Goal: Answer question/provide support: Share knowledge or assist other users

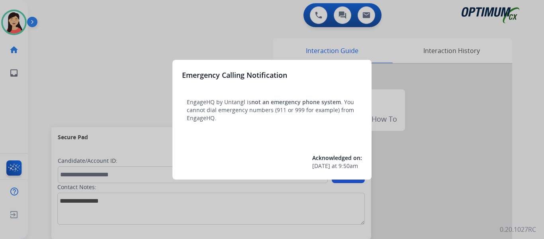
click at [82, 70] on div at bounding box center [272, 119] width 544 height 239
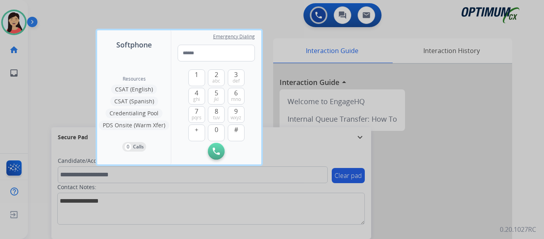
click at [55, 64] on div at bounding box center [272, 119] width 544 height 239
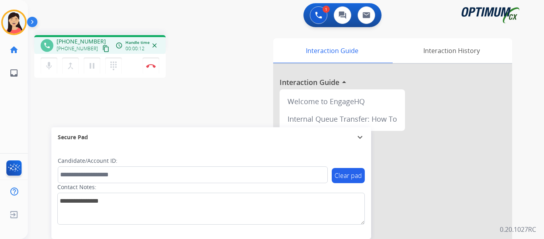
click at [102, 50] on mat-icon "content_copy" at bounding box center [105, 48] width 7 height 7
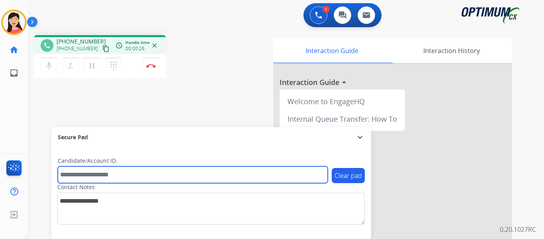
click at [144, 174] on input "text" at bounding box center [193, 174] width 270 height 17
paste input "*******"
type input "*******"
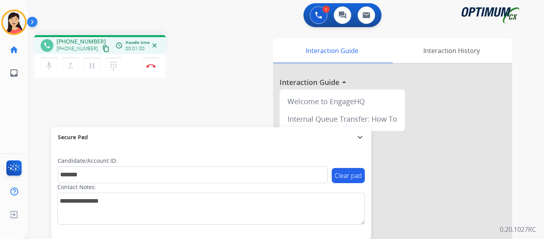
click at [215, 85] on div "phone +18474145115 +18474145115 content_copy access_time Call metrics Queue 00:…" at bounding box center [276, 195] width 497 height 332
click at [154, 67] on img at bounding box center [151, 66] width 10 height 4
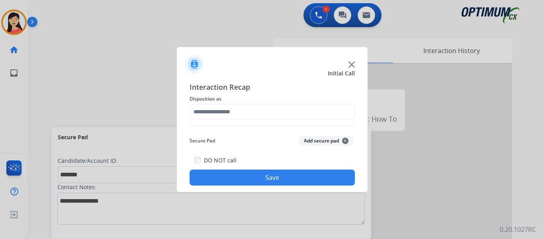
click at [316, 143] on button "Add secure pad +" at bounding box center [326, 141] width 54 height 10
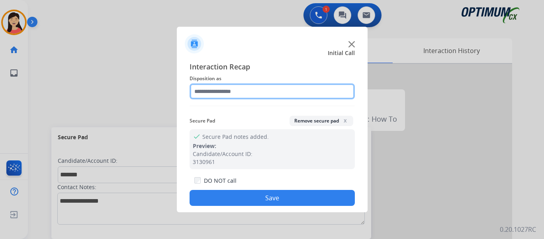
click at [255, 92] on input "text" at bounding box center [272, 91] width 165 height 16
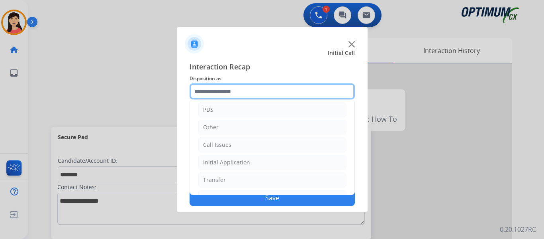
scroll to position [54, 0]
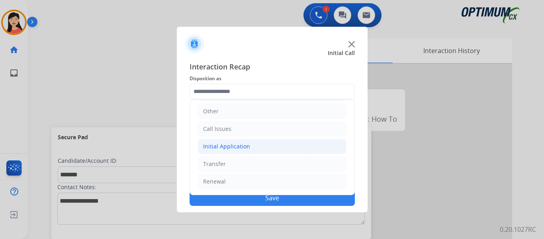
click at [247, 146] on div "Initial Application" at bounding box center [226, 146] width 47 height 8
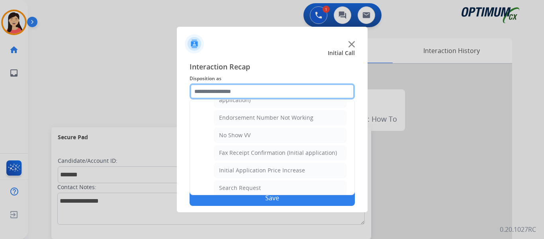
scroll to position [253, 0]
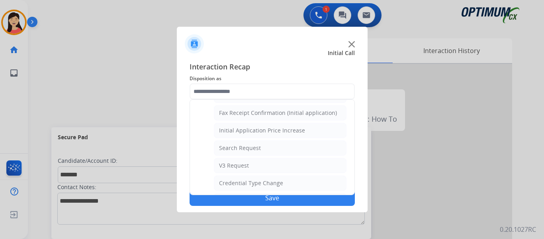
click at [253, 139] on ul "Credential Resend (Initial application) Appeals Stuck in Staff Review Paper Exa…" at bounding box center [272, 170] width 149 height 426
click at [257, 146] on div "Search Request" at bounding box center [240, 148] width 42 height 8
type input "**********"
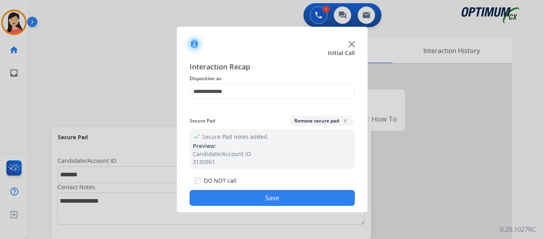
click at [276, 197] on button "Save" at bounding box center [272, 198] width 165 height 16
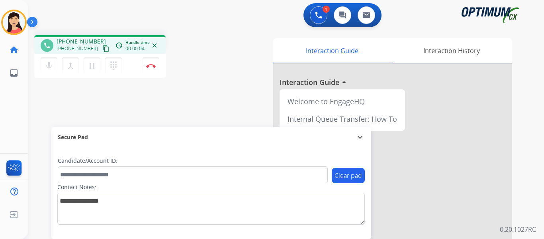
drag, startPoint x: 95, startPoint y: 47, endPoint x: 103, endPoint y: 50, distance: 8.6
click at [102, 47] on mat-icon "content_copy" at bounding box center [105, 48] width 7 height 7
drag, startPoint x: 96, startPoint y: 46, endPoint x: 142, endPoint y: 63, distance: 48.6
click at [102, 46] on mat-icon "content_copy" at bounding box center [105, 48] width 7 height 7
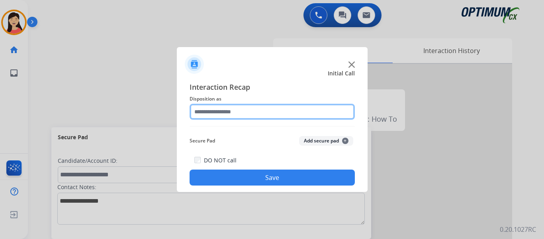
click at [243, 110] on input "text" at bounding box center [272, 112] width 165 height 16
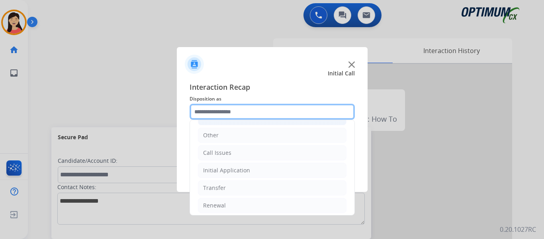
scroll to position [54, 0]
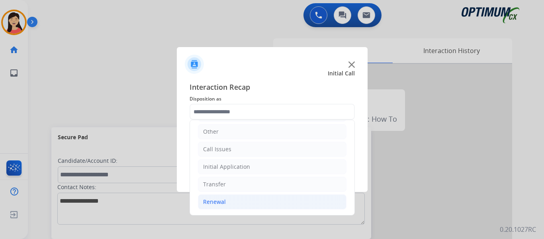
click at [225, 203] on div "Renewal" at bounding box center [214, 202] width 23 height 8
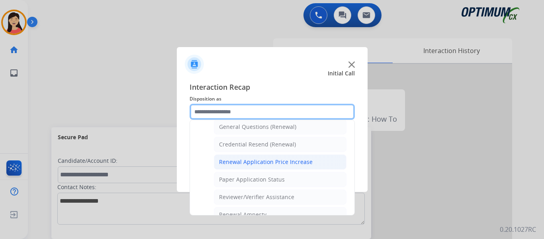
scroll to position [228, 0]
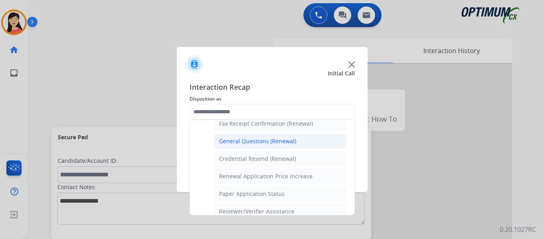
click at [257, 146] on li "General Questions (Renewal)" at bounding box center [280, 140] width 133 height 15
type input "**********"
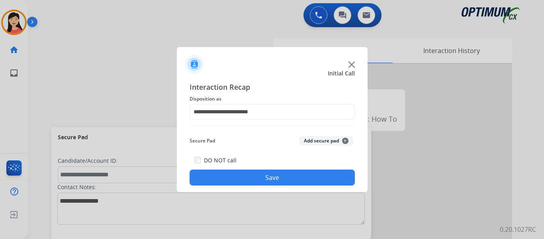
click at [290, 179] on button "Save" at bounding box center [272, 177] width 165 height 16
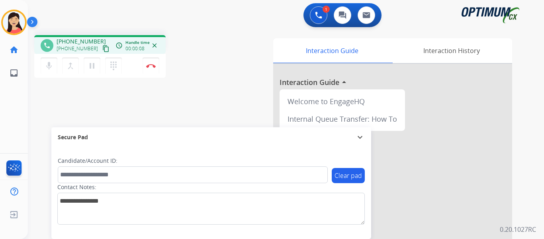
drag, startPoint x: 98, startPoint y: 49, endPoint x: 188, endPoint y: 84, distance: 96.3
click at [102, 49] on mat-icon "content_copy" at bounding box center [105, 48] width 7 height 7
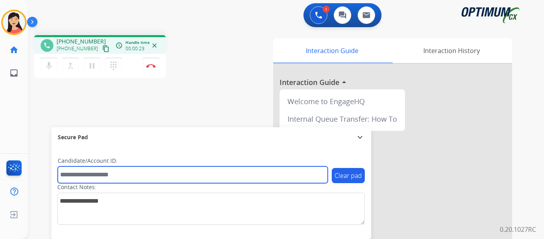
click at [222, 175] on input "text" at bounding box center [193, 174] width 270 height 17
paste input "*******"
type input "*******"
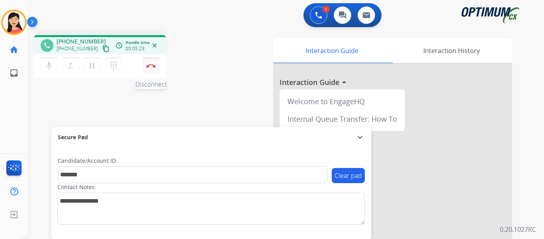
click at [152, 65] on img at bounding box center [151, 66] width 10 height 4
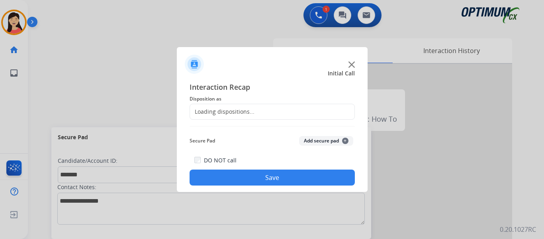
click at [316, 138] on button "Add secure pad +" at bounding box center [326, 141] width 54 height 10
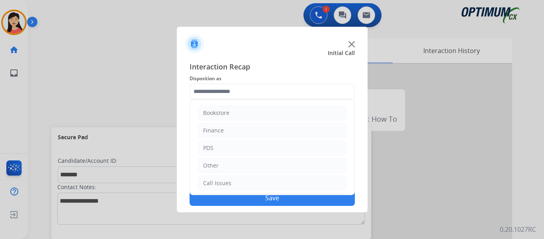
click at [249, 96] on input "text" at bounding box center [272, 91] width 165 height 16
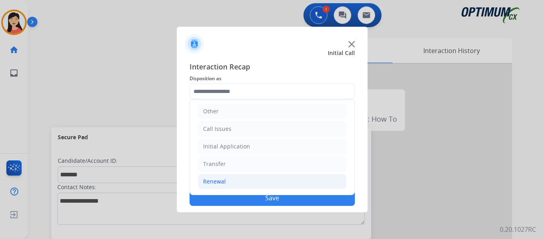
click at [221, 180] on div "Renewal" at bounding box center [214, 181] width 23 height 8
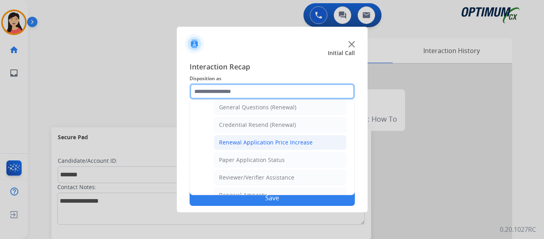
scroll to position [228, 0]
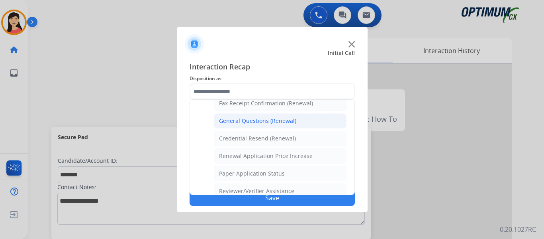
click at [260, 122] on div "General Questions (Renewal)" at bounding box center [257, 121] width 77 height 8
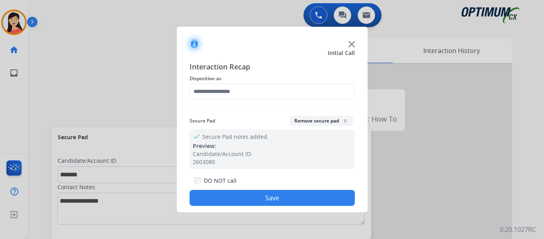
type input "**********"
click at [293, 202] on button "Save" at bounding box center [272, 198] width 165 height 16
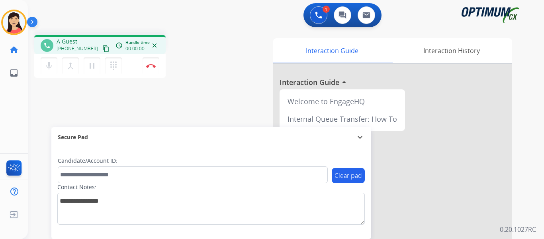
click at [102, 49] on mat-icon "content_copy" at bounding box center [105, 48] width 7 height 7
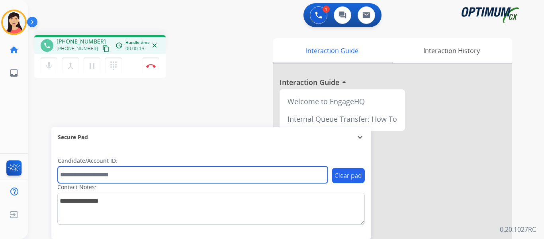
click at [234, 178] on input "text" at bounding box center [193, 174] width 270 height 17
paste input "*******"
type input "*******"
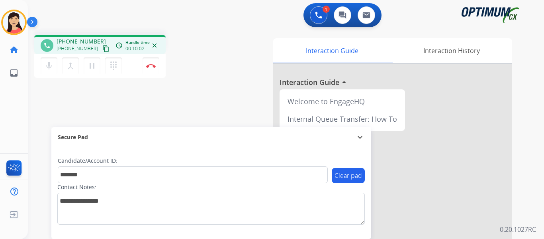
drag, startPoint x: 156, startPoint y: 67, endPoint x: 161, endPoint y: 68, distance: 5.0
click at [156, 67] on button "Disconnect" at bounding box center [151, 65] width 17 height 17
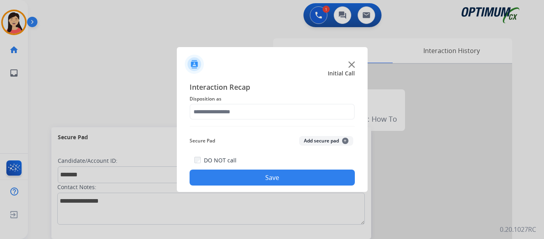
click at [320, 139] on button "Add secure pad +" at bounding box center [326, 141] width 54 height 10
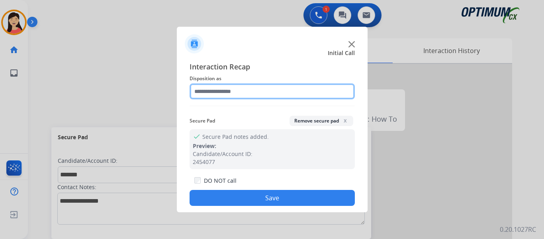
click at [253, 96] on input "text" at bounding box center [272, 91] width 165 height 16
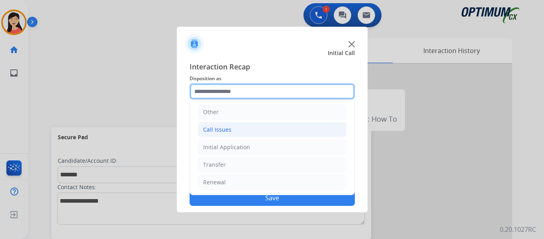
scroll to position [54, 0]
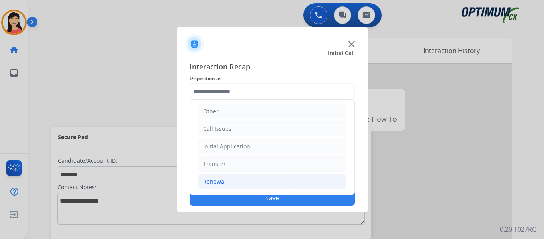
click at [221, 181] on div "Renewal" at bounding box center [214, 181] width 23 height 8
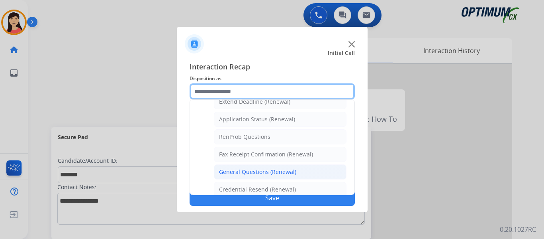
scroll to position [308, 0]
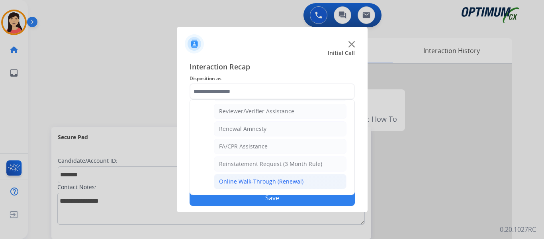
click at [261, 184] on div "Online Walk-Through (Renewal)" at bounding box center [261, 181] width 84 height 8
type input "**********"
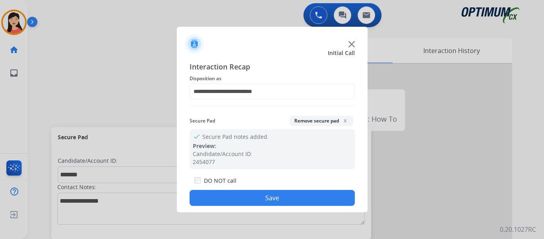
click at [279, 200] on button "Save" at bounding box center [272, 198] width 165 height 16
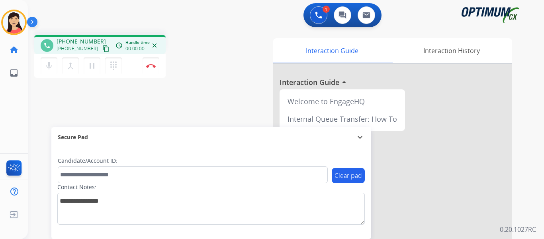
click at [102, 47] on mat-icon "content_copy" at bounding box center [105, 48] width 7 height 7
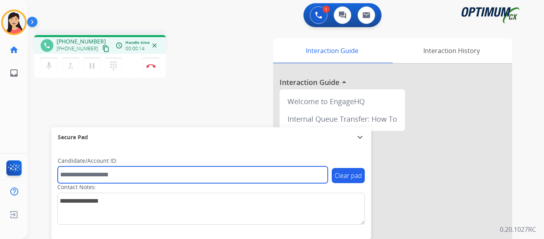
click at [271, 179] on input "text" at bounding box center [193, 174] width 270 height 17
paste input "*******"
type input "*******"
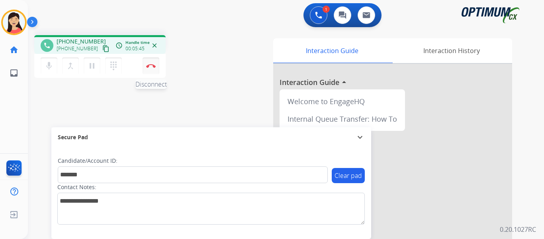
click at [151, 69] on button "Disconnect" at bounding box center [151, 65] width 17 height 17
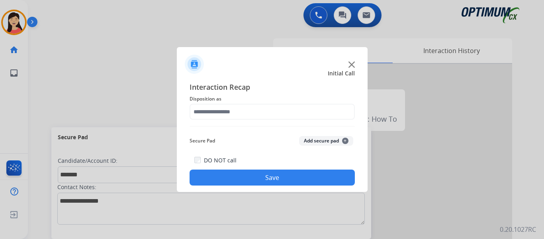
click at [321, 138] on button "Add secure pad +" at bounding box center [326, 141] width 54 height 10
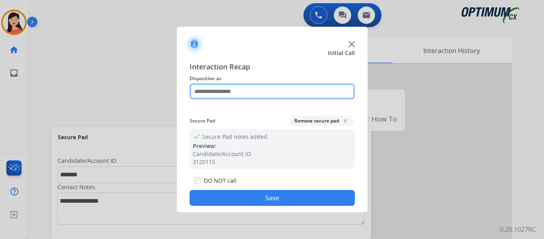
click at [257, 96] on input "text" at bounding box center [272, 91] width 165 height 16
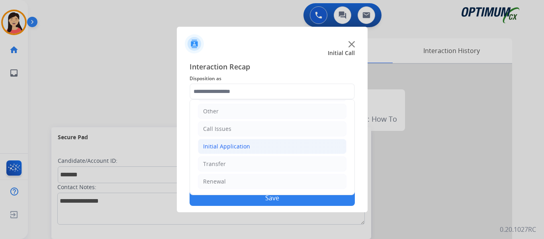
click at [241, 149] on div "Initial Application" at bounding box center [226, 146] width 47 height 8
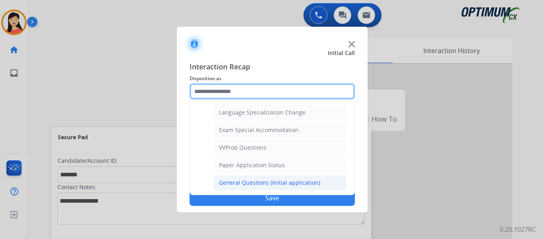
scroll to position [413, 0]
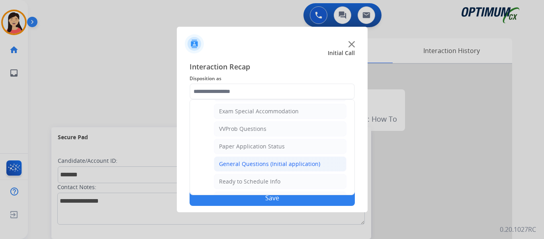
drag, startPoint x: 293, startPoint y: 162, endPoint x: 296, endPoint y: 165, distance: 4.2
click at [293, 162] on div "General Questions (Initial application)" at bounding box center [269, 164] width 101 height 8
type input "**********"
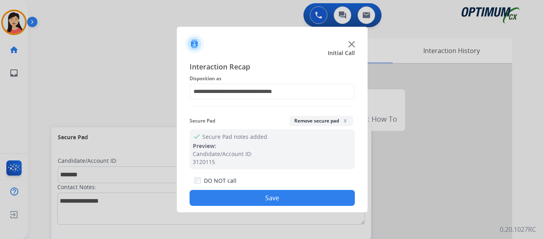
click at [303, 195] on button "Save" at bounding box center [272, 198] width 165 height 16
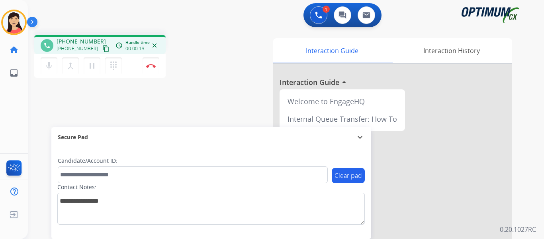
click at [101, 49] on button "content_copy" at bounding box center [106, 49] width 10 height 10
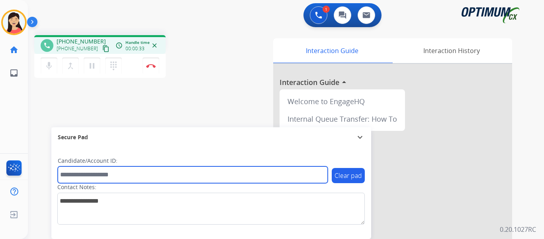
click at [108, 178] on input "text" at bounding box center [193, 174] width 270 height 17
paste input "*******"
type input "*******"
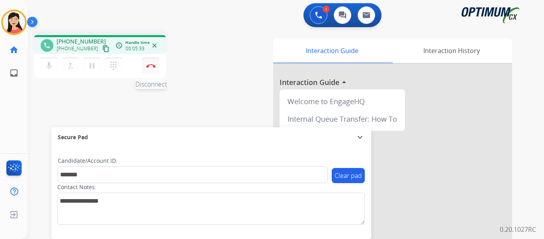
click at [152, 67] on img at bounding box center [151, 66] width 10 height 4
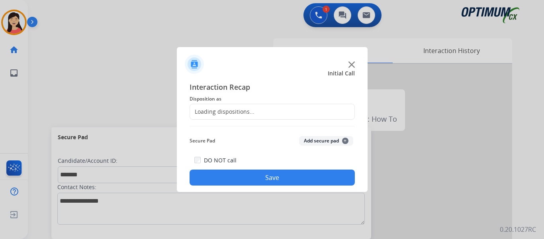
click at [327, 140] on button "Add secure pad +" at bounding box center [326, 141] width 54 height 10
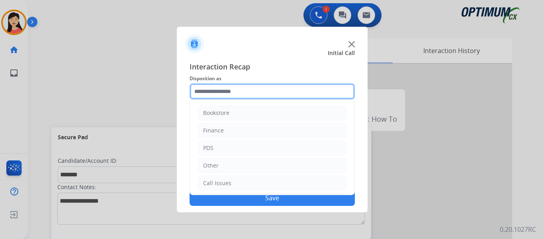
click at [257, 90] on input "text" at bounding box center [272, 91] width 165 height 16
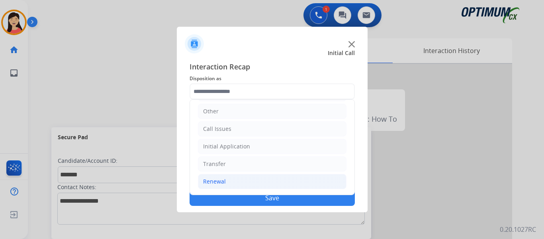
click at [224, 179] on div "Renewal" at bounding box center [214, 181] width 23 height 8
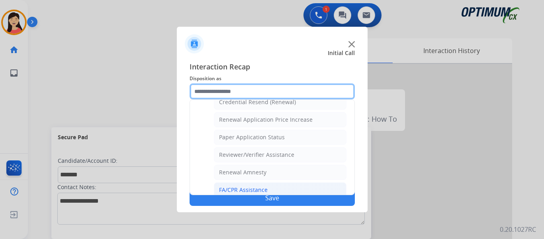
scroll to position [308, 0]
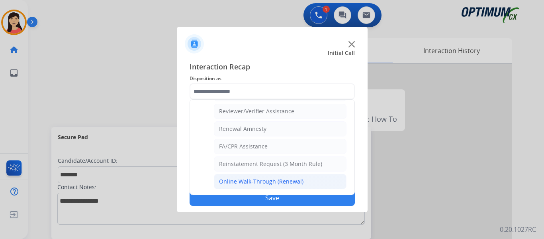
click at [247, 182] on div "Online Walk-Through (Renewal)" at bounding box center [261, 181] width 84 height 8
type input "**********"
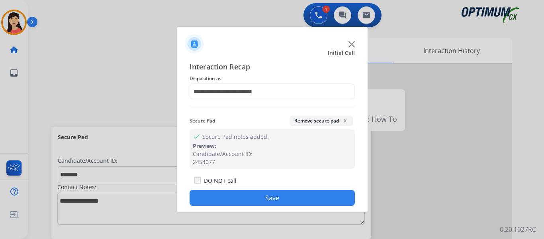
click at [260, 196] on button "Save" at bounding box center [272, 198] width 165 height 16
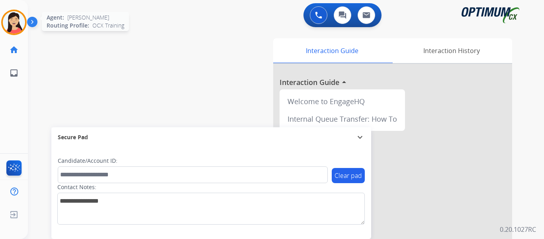
click at [21, 22] on img at bounding box center [14, 22] width 22 height 22
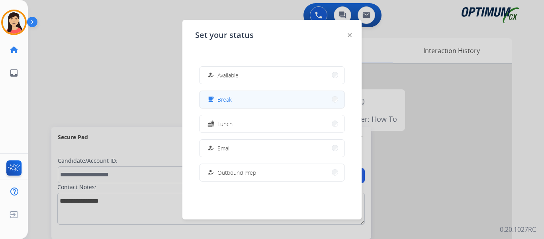
click at [247, 102] on button "free_breakfast Break" at bounding box center [272, 99] width 145 height 17
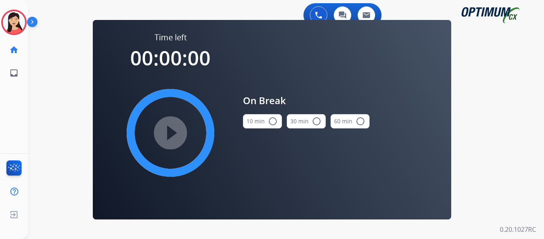
click at [251, 124] on button "10 min radio_button_unchecked" at bounding box center [262, 121] width 39 height 14
click at [175, 137] on mat-icon "play_circle_filled" at bounding box center [171, 133] width 10 height 10
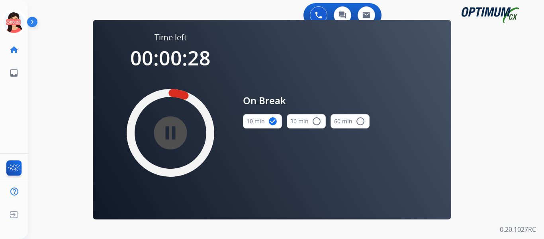
click at [16, 7] on div "Claudia Break Edit Avatar 00:28 Agent: Claudia Routing Profile: OCX Training ho…" at bounding box center [14, 42] width 28 height 84
click at [12, 18] on icon at bounding box center [14, 23] width 26 height 26
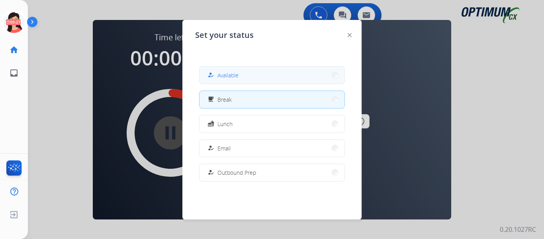
click at [217, 79] on div "how_to_reg" at bounding box center [212, 75] width 12 height 10
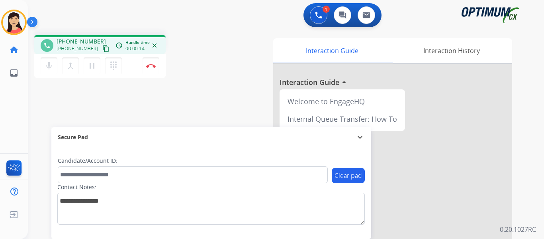
click at [102, 46] on mat-icon "content_copy" at bounding box center [105, 48] width 7 height 7
click at [151, 67] on img at bounding box center [151, 66] width 10 height 4
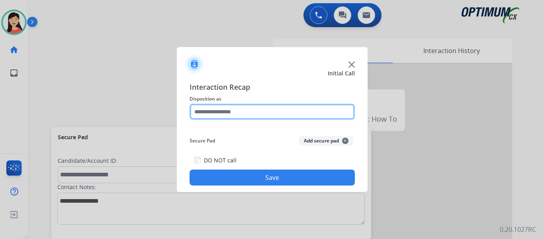
click at [250, 112] on input "text" at bounding box center [272, 112] width 165 height 16
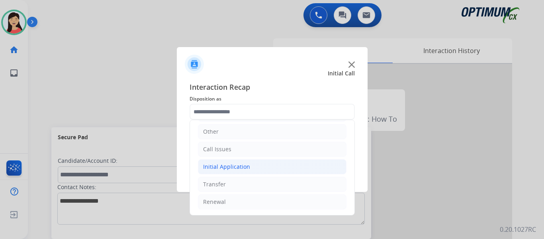
click at [229, 164] on div "Initial Application" at bounding box center [226, 167] width 47 height 8
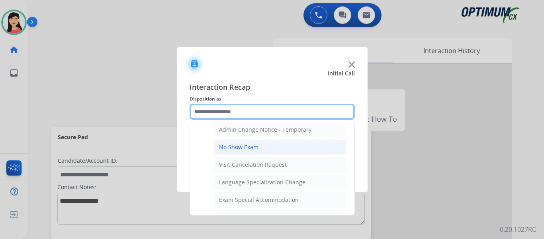
scroll to position [413, 0]
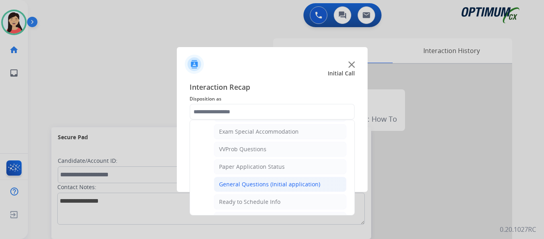
click at [246, 178] on li "General Questions (Initial application)" at bounding box center [280, 184] width 133 height 15
type input "**********"
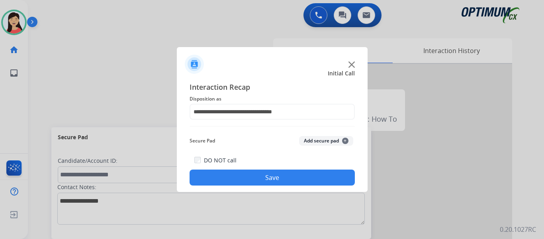
click at [269, 178] on button "Save" at bounding box center [272, 177] width 165 height 16
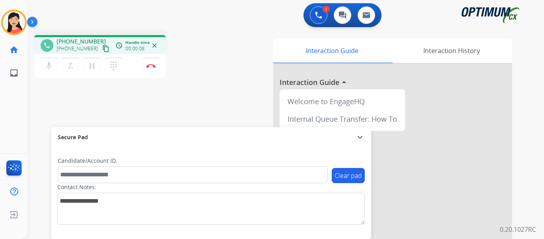
click at [102, 46] on mat-icon "content_copy" at bounding box center [105, 48] width 7 height 7
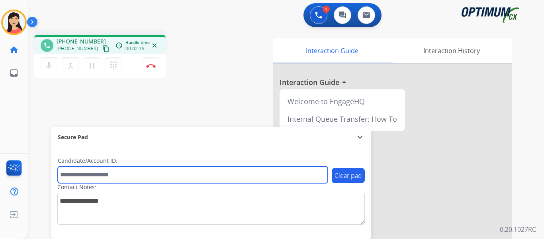
click at [144, 176] on input "text" at bounding box center [193, 174] width 270 height 17
paste input "*******"
type input "*******"
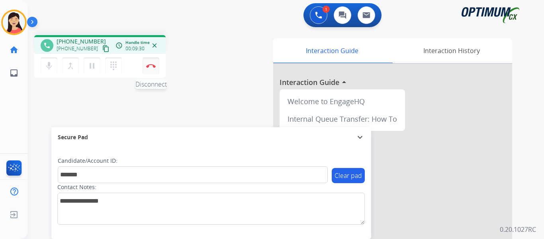
click at [157, 65] on button "Disconnect" at bounding box center [151, 65] width 17 height 17
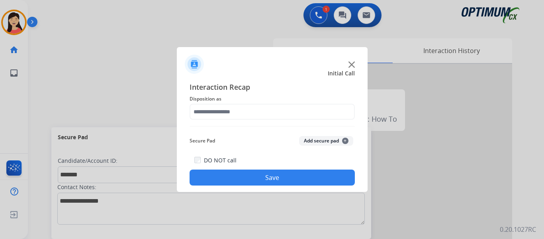
click at [327, 137] on button "Add secure pad +" at bounding box center [326, 141] width 54 height 10
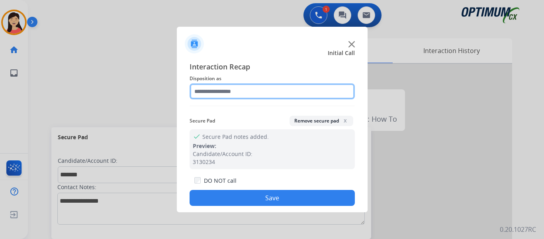
click at [247, 87] on input "text" at bounding box center [272, 91] width 165 height 16
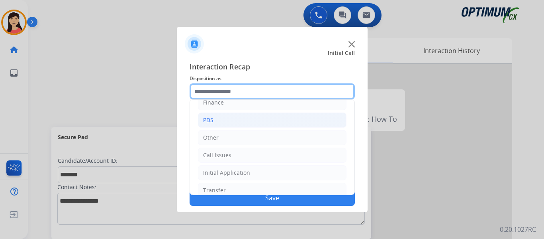
scroll to position [40, 0]
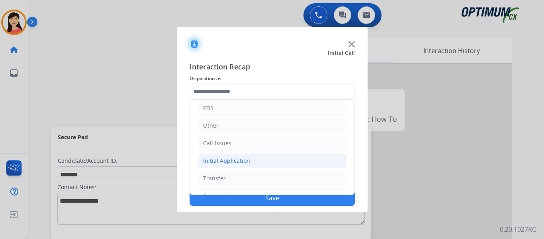
click at [238, 158] on div "Initial Application" at bounding box center [226, 161] width 47 height 8
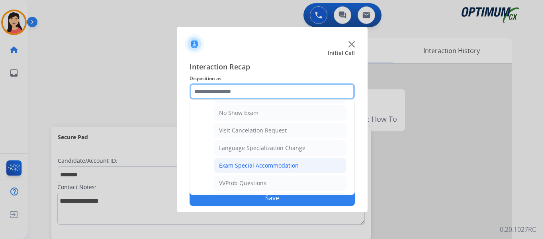
scroll to position [398, 0]
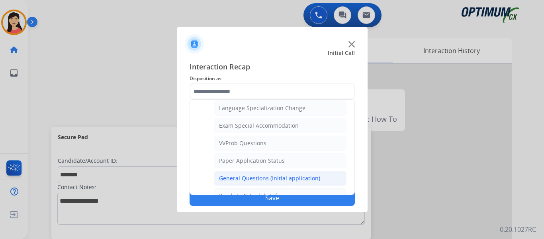
click at [251, 177] on div "General Questions (Initial application)" at bounding box center [269, 178] width 101 height 8
type input "**********"
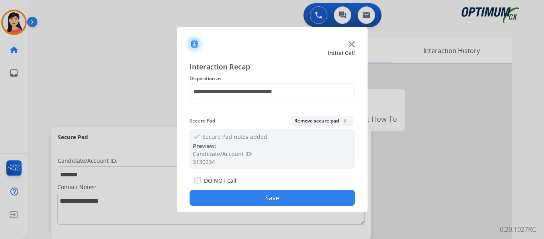
click at [273, 196] on button "Save" at bounding box center [272, 198] width 165 height 16
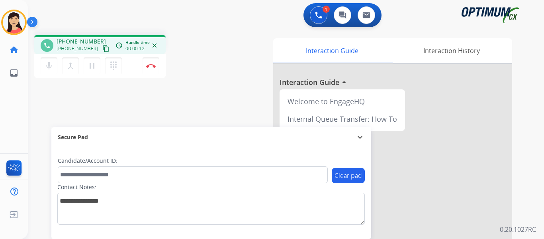
click at [102, 46] on mat-icon "content_copy" at bounding box center [105, 48] width 7 height 7
drag, startPoint x: 96, startPoint y: 50, endPoint x: 141, endPoint y: 67, distance: 47.6
click at [102, 49] on mat-icon "content_copy" at bounding box center [105, 48] width 7 height 7
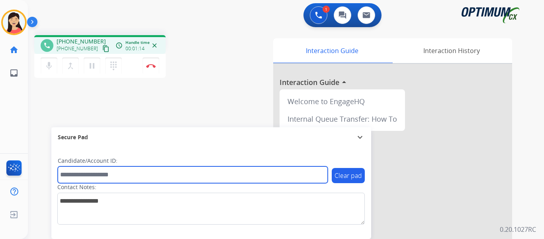
click at [243, 176] on input "text" at bounding box center [193, 174] width 270 height 17
paste input "*******"
type input "*******"
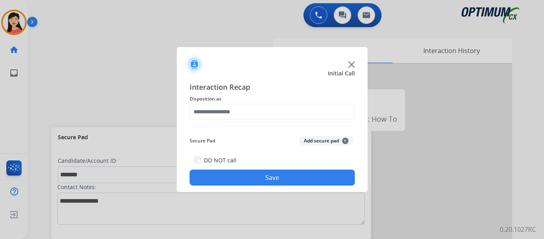
click at [316, 139] on button "Add secure pad +" at bounding box center [326, 141] width 54 height 10
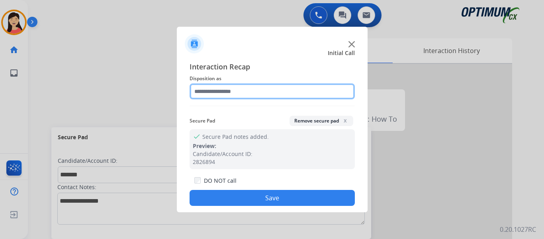
click at [240, 84] on input "text" at bounding box center [272, 91] width 165 height 16
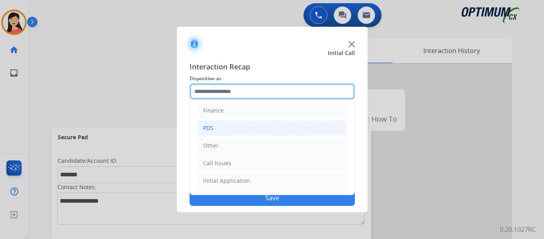
scroll to position [54, 0]
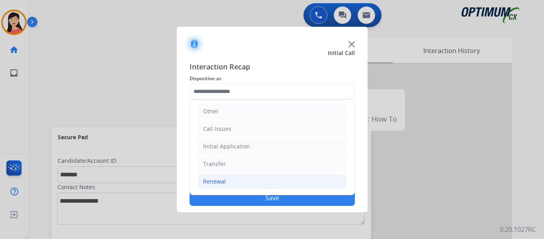
click at [225, 182] on div "Renewal" at bounding box center [214, 181] width 23 height 8
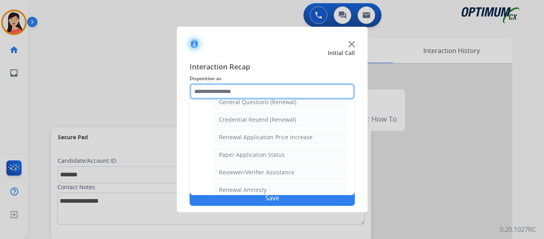
scroll to position [228, 0]
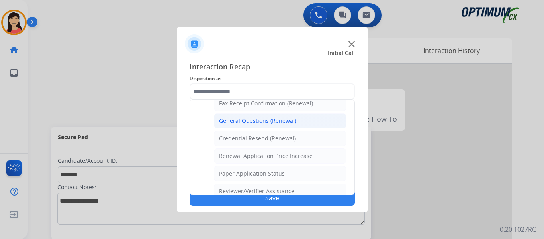
click at [259, 122] on div "General Questions (Renewal)" at bounding box center [257, 121] width 77 height 8
type input "**********"
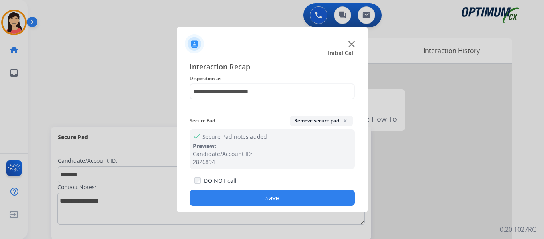
click at [280, 196] on button "Save" at bounding box center [272, 198] width 165 height 16
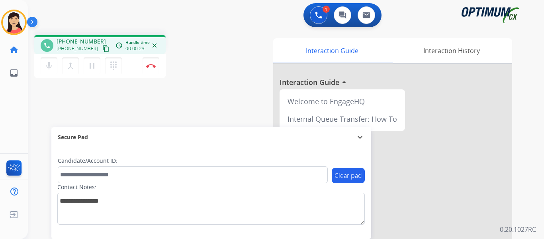
click at [102, 49] on mat-icon "content_copy" at bounding box center [105, 48] width 7 height 7
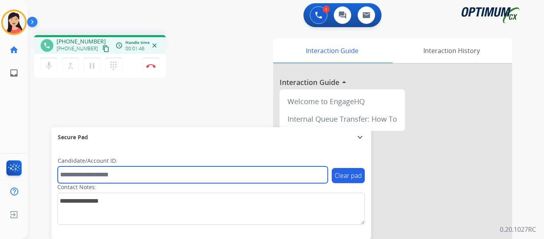
click at [157, 177] on input "text" at bounding box center [193, 174] width 270 height 17
paste input "*******"
type input "*******"
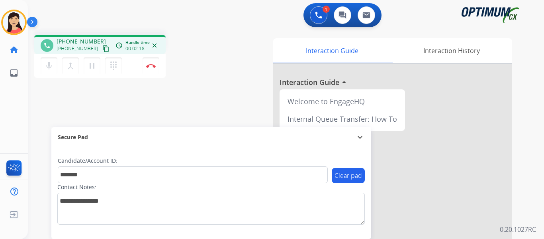
click at [89, 48] on span "+19453467344" at bounding box center [77, 48] width 41 height 6
click at [102, 49] on mat-icon "content_copy" at bounding box center [105, 48] width 7 height 7
click at [153, 67] on img at bounding box center [151, 66] width 10 height 4
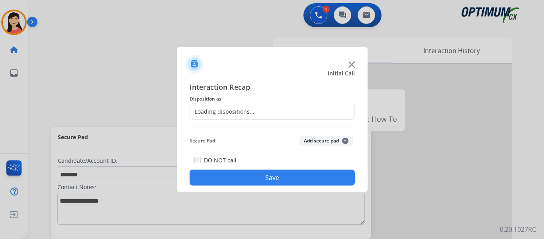
click at [306, 140] on button "Add secure pad +" at bounding box center [326, 141] width 54 height 10
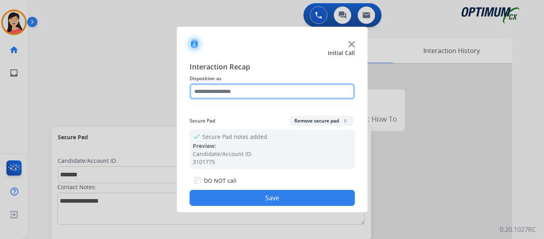
click at [256, 89] on input "text" at bounding box center [272, 91] width 165 height 16
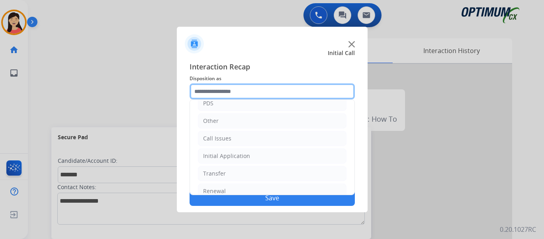
scroll to position [54, 0]
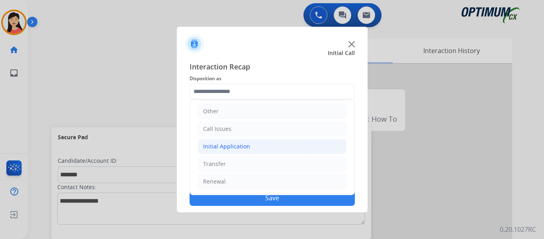
click at [237, 149] on div "Initial Application" at bounding box center [226, 146] width 47 height 8
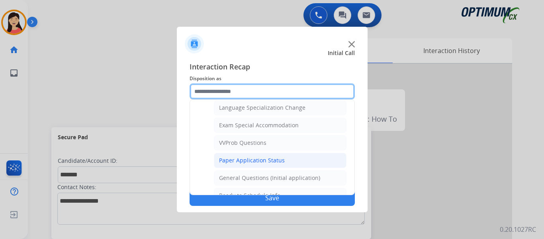
scroll to position [453, 0]
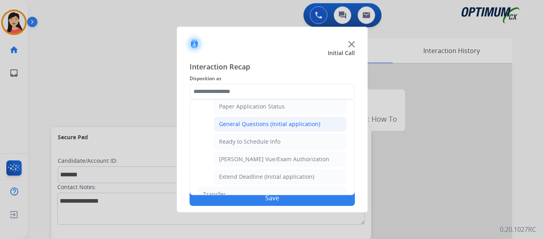
click at [267, 128] on li "General Questions (Initial application)" at bounding box center [280, 123] width 133 height 15
type input "**********"
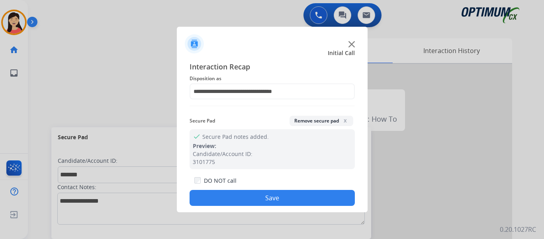
click at [284, 204] on button "Save" at bounding box center [272, 198] width 165 height 16
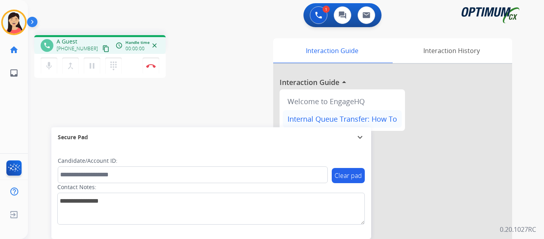
drag, startPoint x: 94, startPoint y: 49, endPoint x: 344, endPoint y: 122, distance: 260.4
click at [102, 49] on mat-icon "content_copy" at bounding box center [105, 48] width 7 height 7
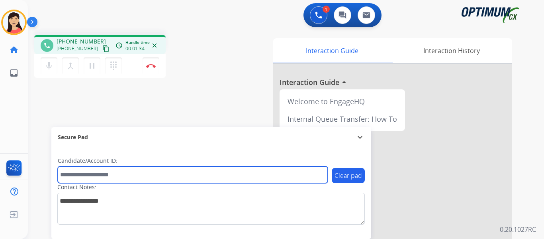
click at [193, 170] on input "text" at bounding box center [193, 174] width 270 height 17
paste input "*******"
type input "*******"
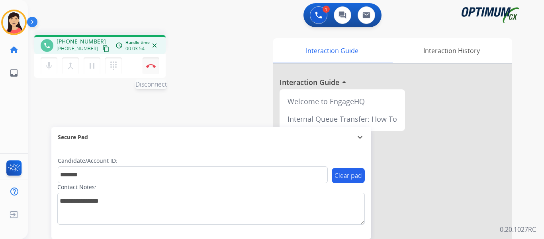
click at [152, 67] on img at bounding box center [151, 66] width 10 height 4
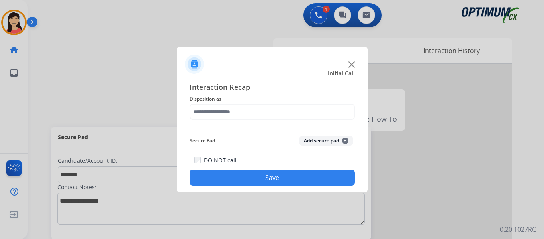
click at [318, 140] on button "Add secure pad +" at bounding box center [326, 141] width 54 height 10
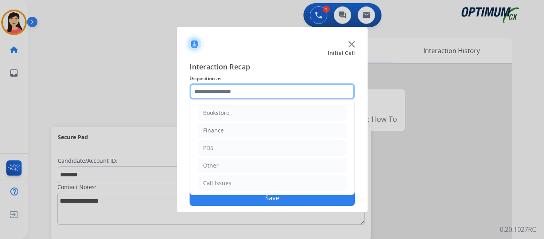
click at [253, 94] on input "text" at bounding box center [272, 91] width 165 height 16
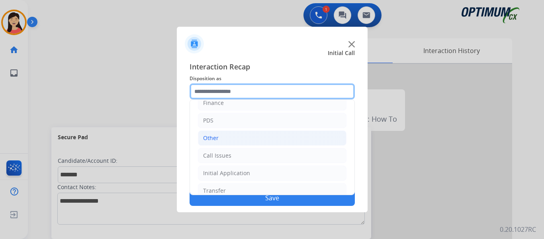
scroll to position [54, 0]
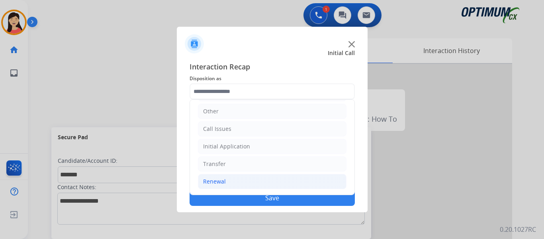
click at [218, 179] on div "Renewal" at bounding box center [214, 181] width 23 height 8
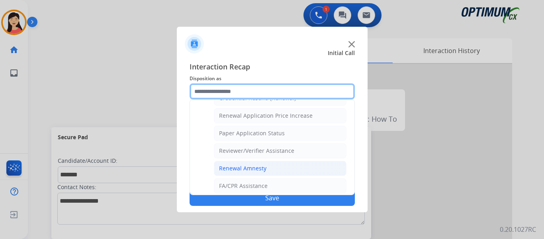
scroll to position [268, 0]
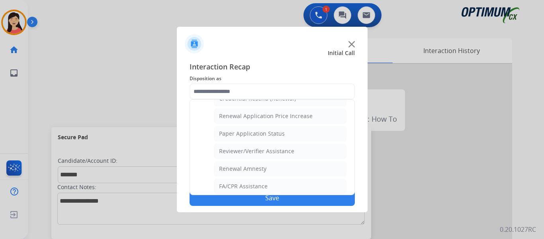
click at [271, 152] on div "Reviewer/Verifier Assistance" at bounding box center [256, 151] width 75 height 8
type input "**********"
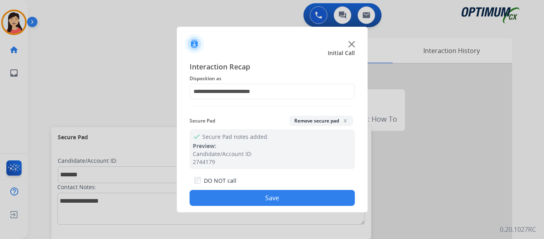
click at [303, 201] on button "Save" at bounding box center [272, 198] width 165 height 16
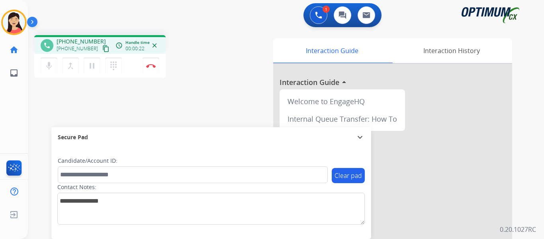
click at [102, 48] on mat-icon "content_copy" at bounding box center [105, 48] width 7 height 7
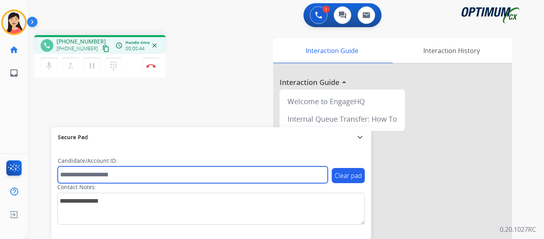
click at [239, 173] on input "text" at bounding box center [193, 174] width 270 height 17
paste input "*******"
type input "*******"
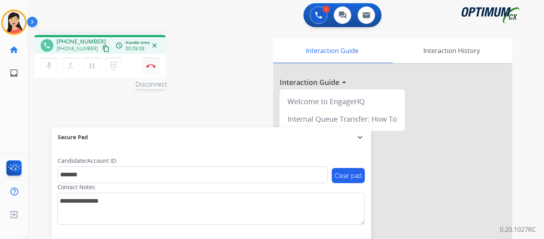
click at [151, 65] on img at bounding box center [151, 66] width 10 height 4
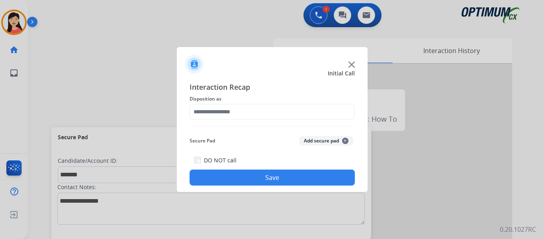
click at [324, 139] on button "Add secure pad +" at bounding box center [326, 141] width 54 height 10
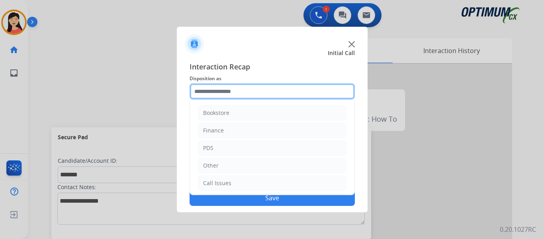
click at [228, 90] on input "text" at bounding box center [272, 91] width 165 height 16
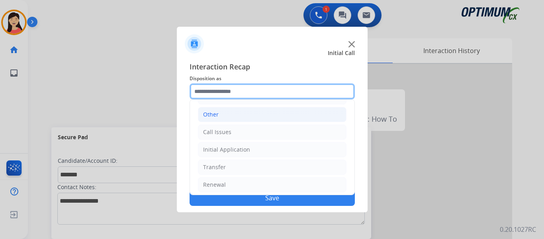
scroll to position [54, 0]
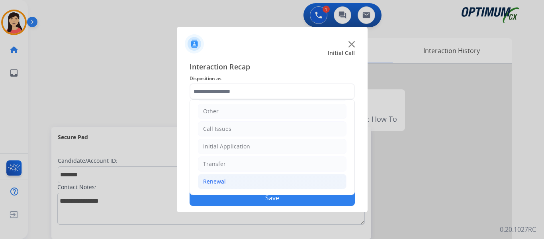
click at [229, 179] on li "Renewal" at bounding box center [272, 181] width 149 height 15
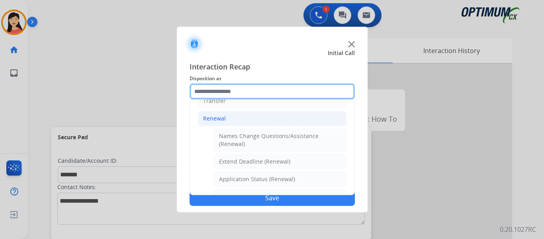
scroll to position [308, 0]
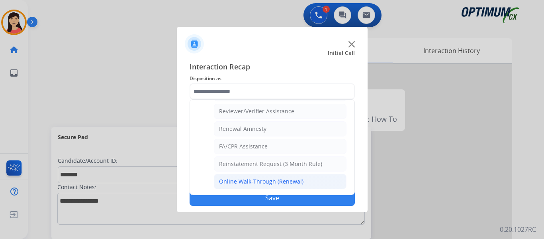
click at [247, 182] on div "Online Walk-Through (Renewal)" at bounding box center [261, 181] width 84 height 8
type input "**********"
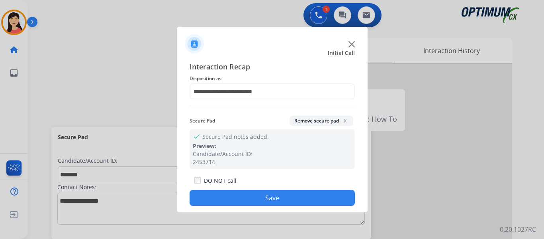
click at [267, 196] on button "Save" at bounding box center [272, 198] width 165 height 16
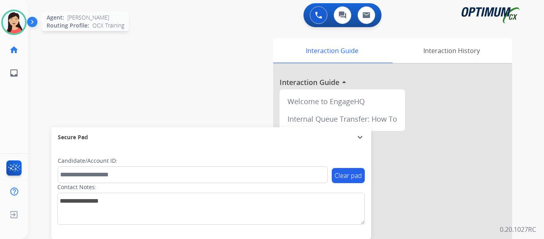
click at [4, 26] on img at bounding box center [14, 22] width 22 height 22
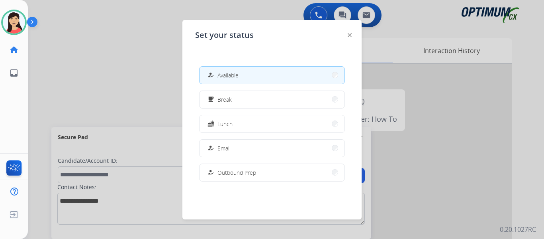
click at [248, 125] on button "fastfood Lunch" at bounding box center [272, 123] width 145 height 17
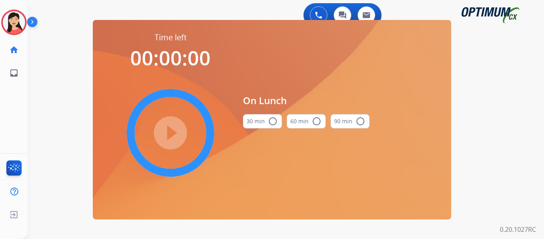
click at [257, 122] on button "30 min radio_button_unchecked" at bounding box center [262, 121] width 39 height 14
click at [169, 128] on mat-icon "play_circle_filled" at bounding box center [171, 133] width 10 height 10
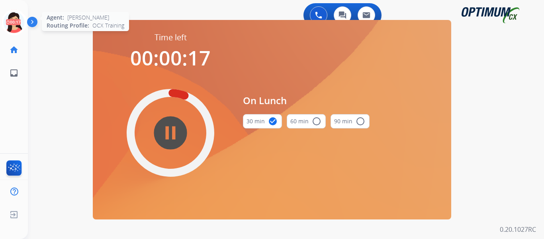
click at [16, 24] on icon at bounding box center [14, 23] width 26 height 26
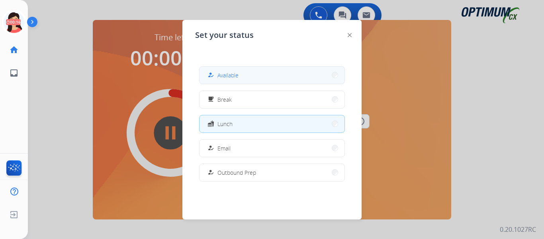
click at [246, 75] on button "how_to_reg Available" at bounding box center [272, 75] width 145 height 17
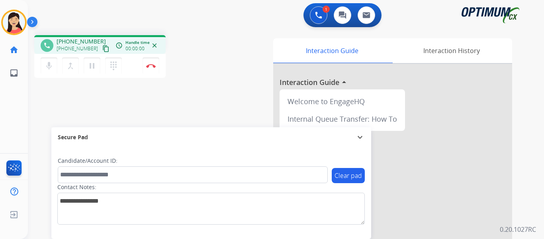
click at [102, 48] on mat-icon "content_copy" at bounding box center [105, 48] width 7 height 7
click at [100, 97] on div "phone +13015261092 +13015261092 content_copy access_time Call metrics Queue 00:…" at bounding box center [276, 195] width 497 height 332
click at [151, 68] on button "Disconnect" at bounding box center [151, 65] width 17 height 17
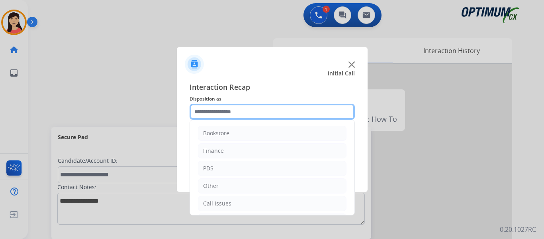
click at [283, 114] on input "text" at bounding box center [272, 112] width 165 height 16
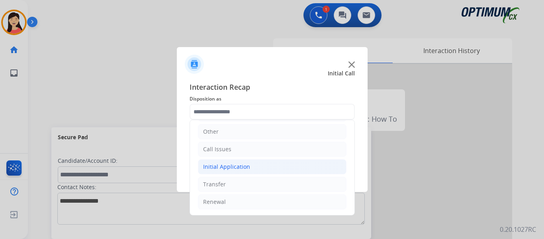
click at [251, 169] on li "Initial Application" at bounding box center [272, 166] width 149 height 15
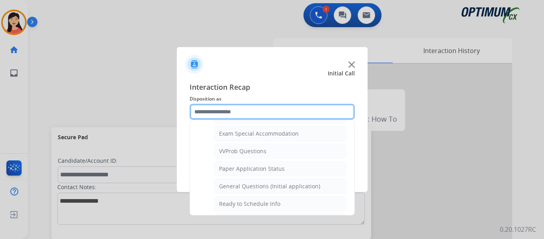
scroll to position [413, 0]
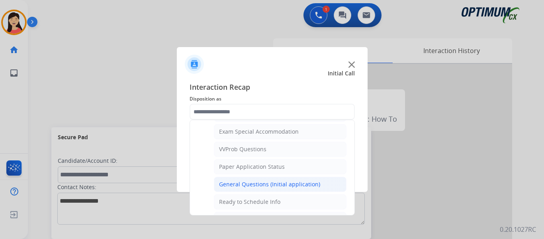
click at [263, 182] on div "General Questions (Initial application)" at bounding box center [269, 184] width 101 height 8
type input "**********"
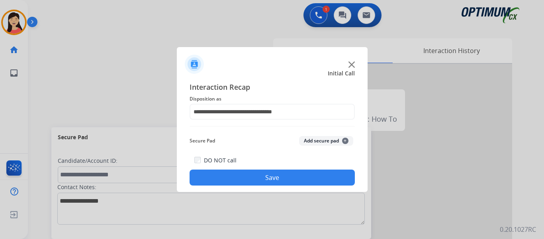
click at [290, 179] on button "Save" at bounding box center [272, 177] width 165 height 16
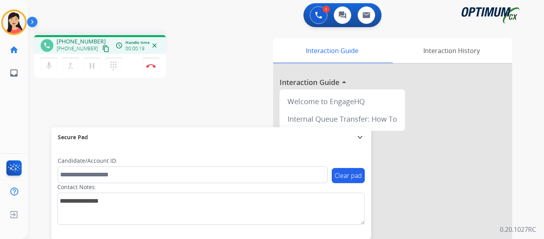
click at [102, 52] on mat-icon "content_copy" at bounding box center [105, 48] width 7 height 7
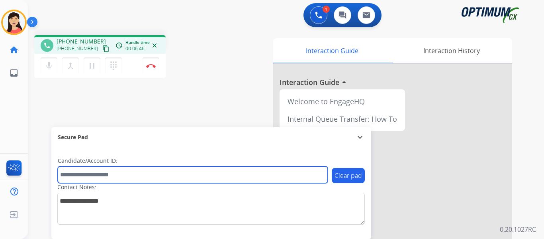
click at [97, 173] on input "text" at bounding box center [193, 174] width 270 height 17
paste input "**********"
drag, startPoint x: 156, startPoint y: 177, endPoint x: 14, endPoint y: 169, distance: 142.5
click at [14, 169] on div "Outbound call Quit Outbound call Quit Schedule interaction + Add to my list Cus…" at bounding box center [272, 119] width 544 height 239
paste input "text"
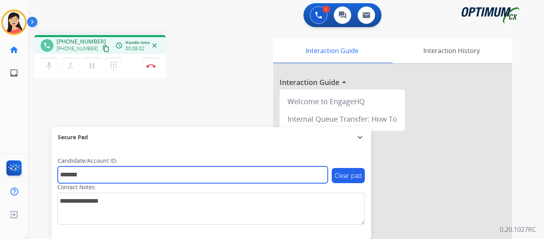
type input "*******"
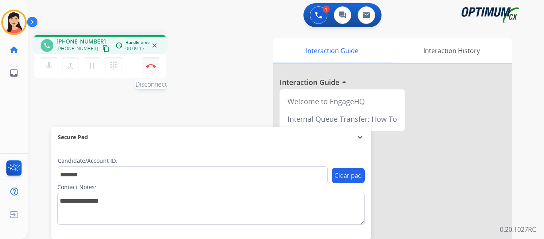
click at [155, 65] on img at bounding box center [151, 66] width 10 height 4
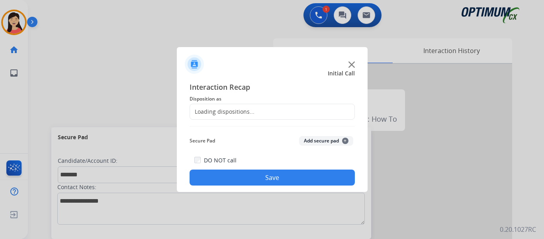
click at [322, 141] on button "Add secure pad +" at bounding box center [326, 141] width 54 height 10
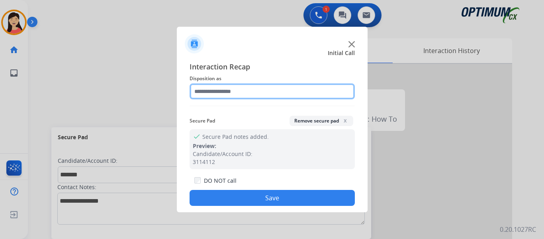
click at [253, 91] on input "text" at bounding box center [272, 91] width 165 height 16
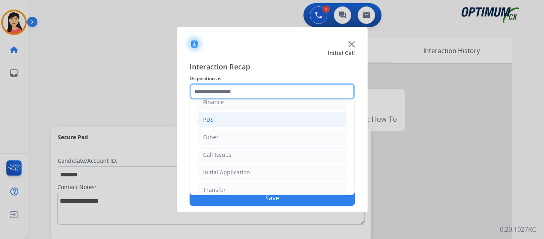
scroll to position [14, 0]
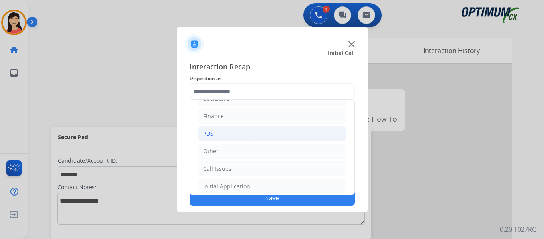
click at [220, 136] on li "PDS" at bounding box center [272, 133] width 149 height 15
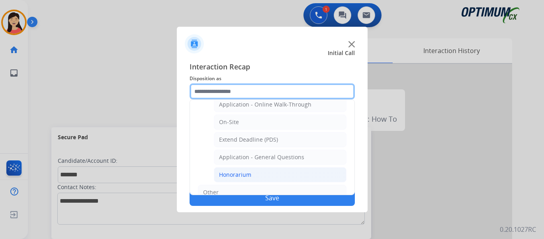
scroll to position [214, 0]
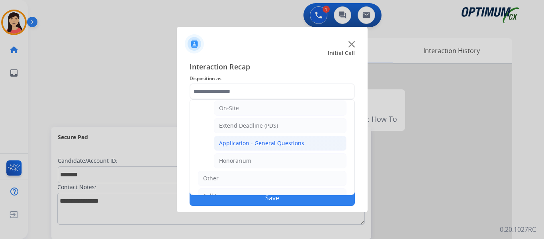
click at [290, 141] on div "Application - General Questions" at bounding box center [261, 143] width 85 height 8
type input "**********"
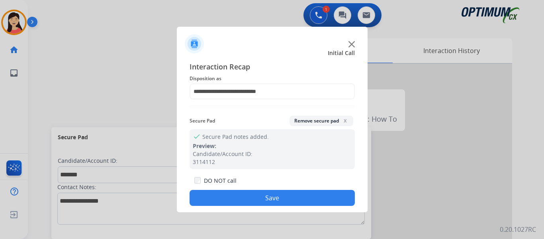
click at [292, 198] on button "Save" at bounding box center [272, 198] width 165 height 16
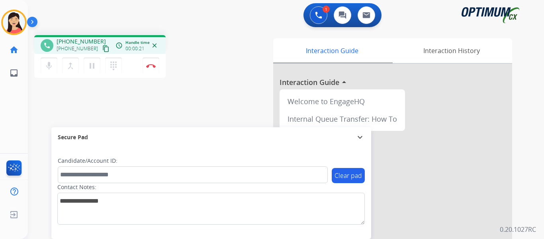
click at [102, 50] on mat-icon "content_copy" at bounding box center [105, 48] width 7 height 7
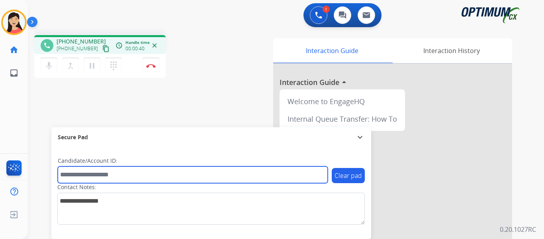
click at [222, 177] on input "text" at bounding box center [193, 174] width 270 height 17
paste input "*******"
type input "*******"
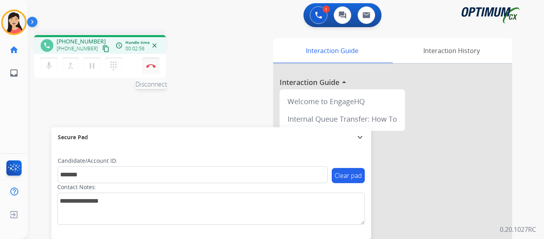
click at [156, 69] on button "Disconnect" at bounding box center [151, 65] width 17 height 17
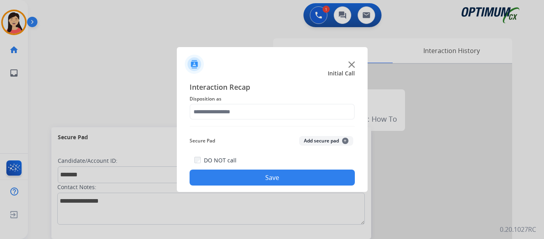
click at [320, 140] on button "Add secure pad +" at bounding box center [326, 141] width 54 height 10
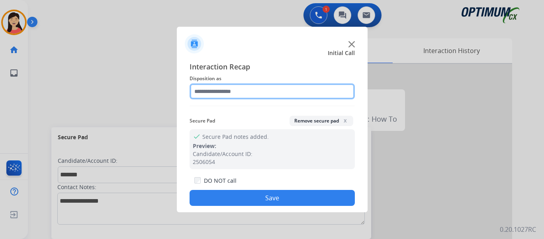
click at [248, 95] on input "text" at bounding box center [272, 91] width 165 height 16
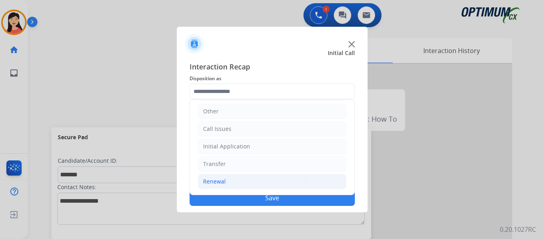
click at [216, 181] on div "Renewal" at bounding box center [214, 181] width 23 height 8
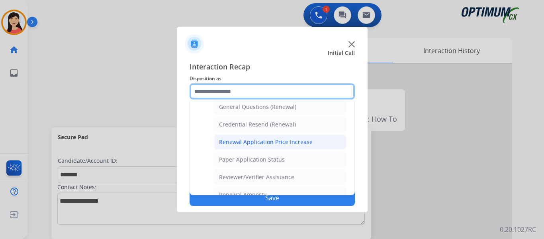
scroll to position [228, 0]
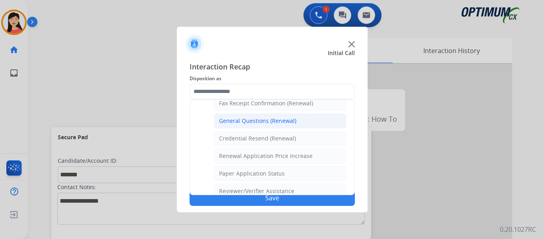
click at [247, 123] on div "General Questions (Renewal)" at bounding box center [257, 121] width 77 height 8
type input "**********"
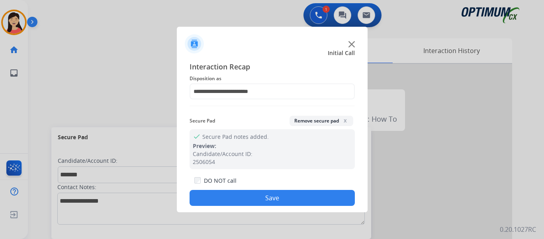
click at [278, 192] on button "Save" at bounding box center [272, 198] width 165 height 16
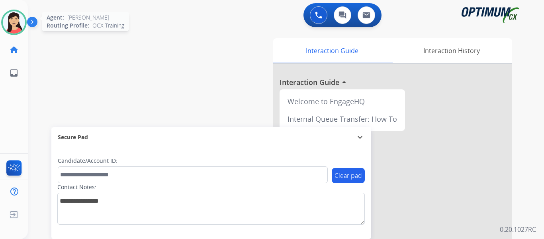
click at [16, 23] on img at bounding box center [14, 22] width 22 height 22
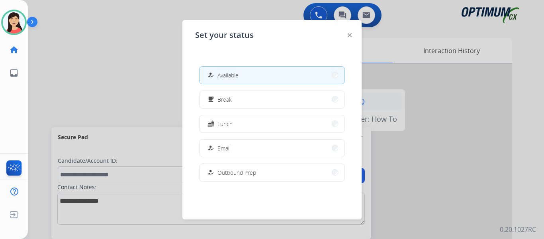
click at [282, 103] on button "free_breakfast Break" at bounding box center [272, 99] width 145 height 17
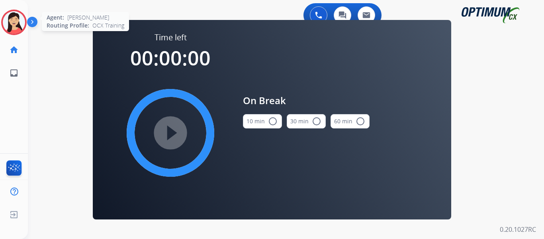
click at [16, 30] on img at bounding box center [14, 22] width 22 height 22
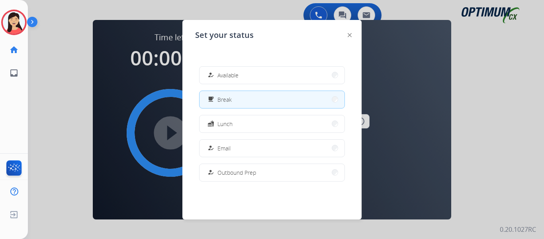
click at [253, 76] on button "how_to_reg Available" at bounding box center [272, 75] width 145 height 17
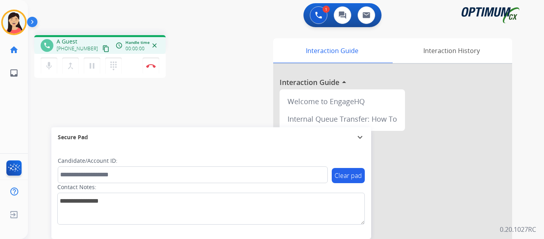
click at [102, 50] on mat-icon "content_copy" at bounding box center [105, 48] width 7 height 7
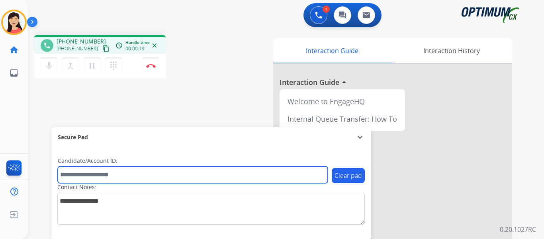
click at [143, 176] on input "text" at bounding box center [193, 174] width 270 height 17
paste input "*******"
type input "*******"
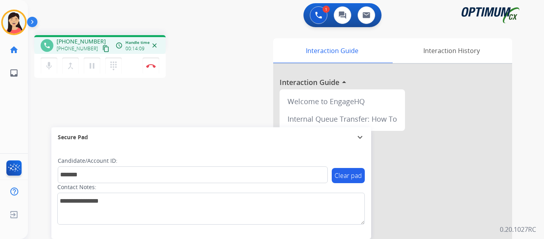
click at [59, 108] on div "phone +12254561493 +12254561493 content_copy access_time Call metrics Queue 00:…" at bounding box center [276, 195] width 497 height 332
click at [153, 69] on button "Disconnect" at bounding box center [151, 65] width 17 height 17
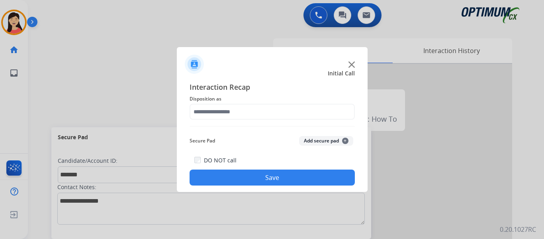
click at [62, 98] on div at bounding box center [272, 119] width 544 height 239
click at [332, 140] on button "Add secure pad +" at bounding box center [326, 141] width 54 height 10
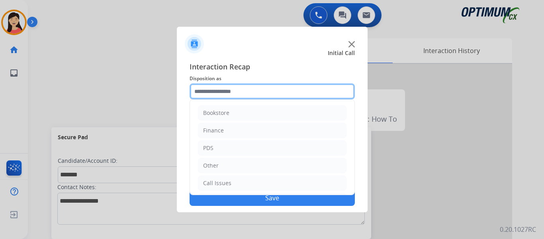
click at [238, 93] on input "text" at bounding box center [272, 91] width 165 height 16
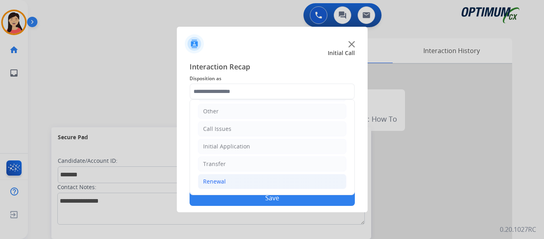
click at [225, 181] on div "Renewal" at bounding box center [214, 181] width 23 height 8
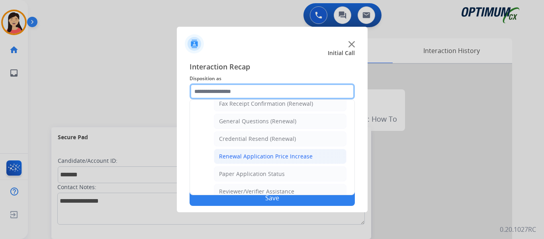
scroll to position [214, 0]
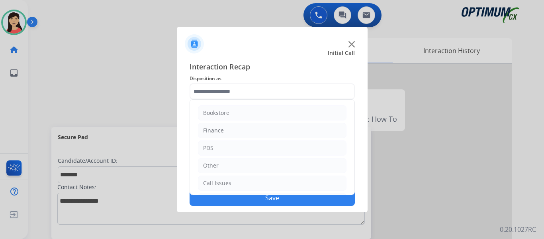
click at [14, 29] on div at bounding box center [272, 119] width 544 height 239
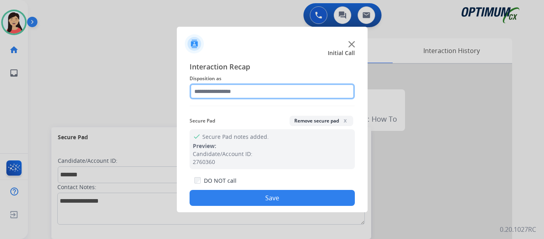
click at [259, 88] on input "text" at bounding box center [272, 91] width 165 height 16
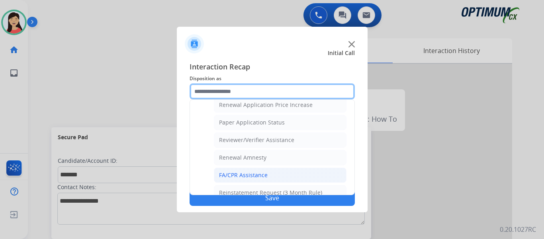
scroll to position [308, 0]
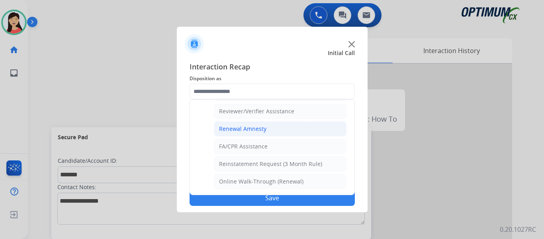
click at [251, 125] on div "Renewal Amnesty" at bounding box center [242, 129] width 47 height 8
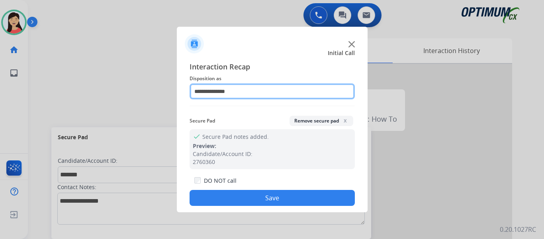
click at [280, 95] on input "**********" at bounding box center [272, 91] width 165 height 16
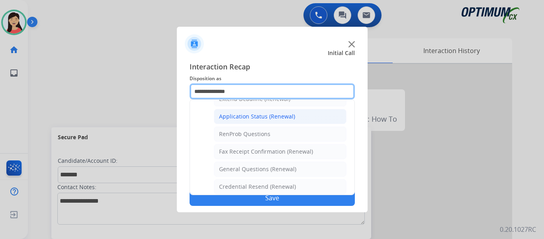
scroll to position [199, 0]
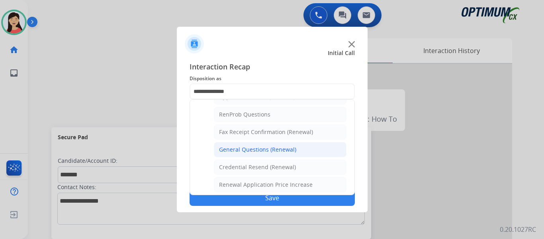
click at [253, 150] on div "General Questions (Renewal)" at bounding box center [257, 149] width 77 height 8
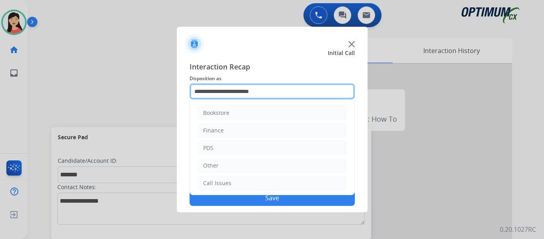
click at [227, 92] on input "**********" at bounding box center [272, 91] width 165 height 16
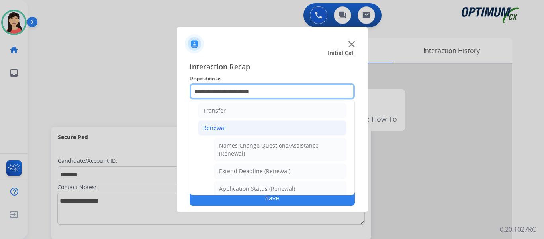
scroll to position [120, 0]
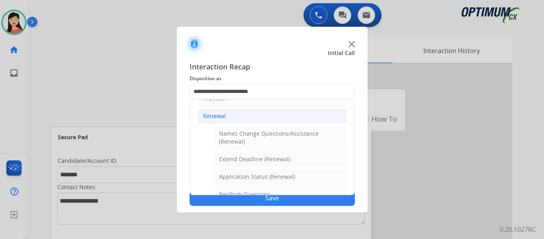
click at [252, 136] on div "Names Change Questions/Assistance (Renewal)" at bounding box center [280, 137] width 122 height 16
type input "**********"
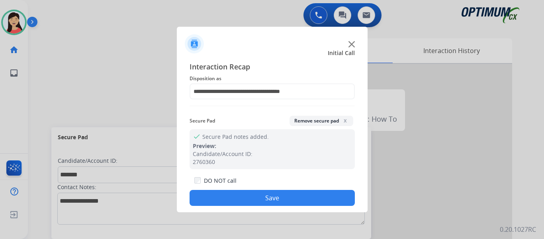
click at [269, 194] on button "Save" at bounding box center [272, 198] width 165 height 16
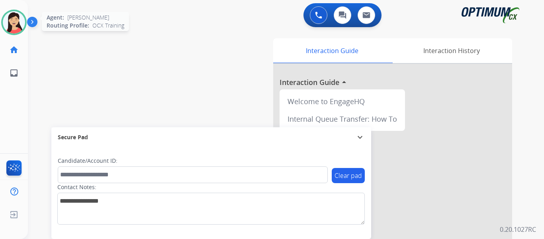
click at [20, 23] on img at bounding box center [14, 22] width 22 height 22
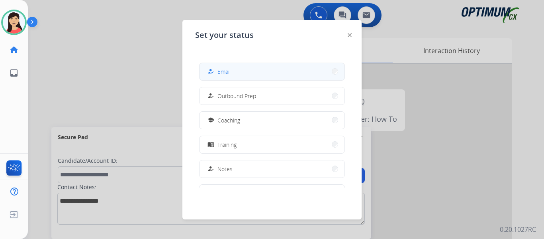
scroll to position [80, 0]
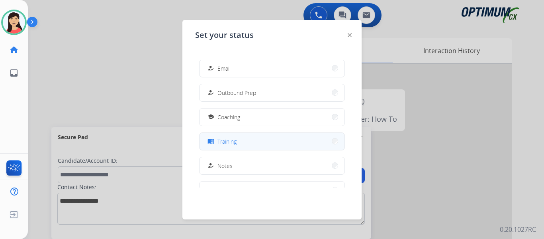
click at [243, 143] on button "menu_book Training" at bounding box center [272, 141] width 145 height 17
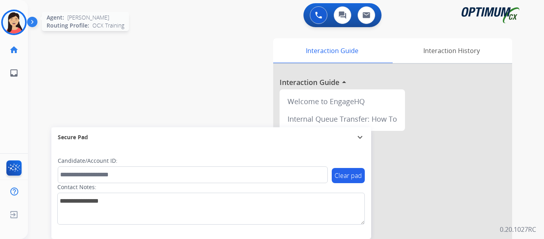
click at [23, 24] on img at bounding box center [14, 22] width 22 height 22
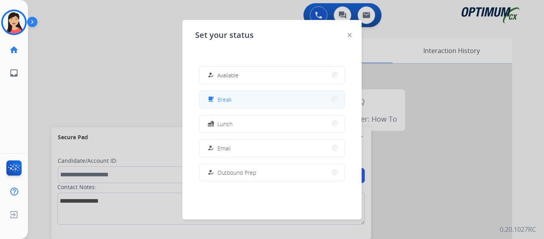
click at [232, 101] on span "Break" at bounding box center [225, 99] width 14 height 8
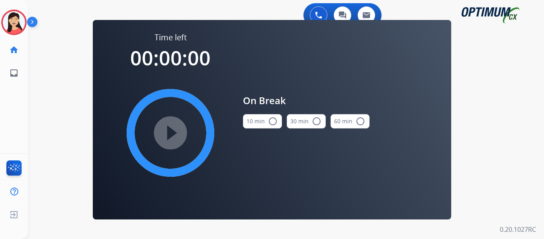
click at [257, 122] on button "10 min radio_button_unchecked" at bounding box center [262, 121] width 39 height 14
click at [173, 128] on mat-icon "play_circle_filled" at bounding box center [171, 133] width 10 height 10
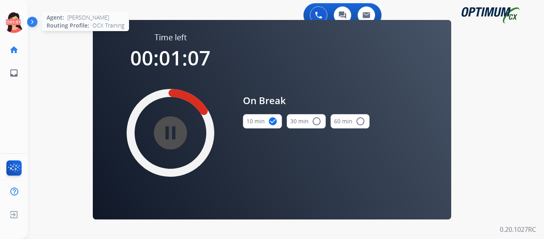
click at [23, 27] on icon at bounding box center [14, 23] width 26 height 26
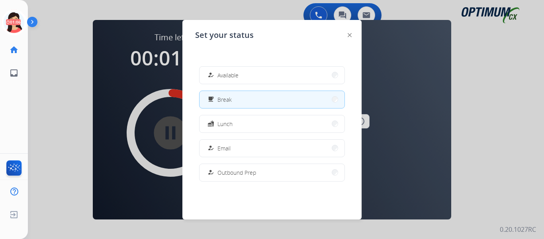
click at [220, 77] on span "Available" at bounding box center [228, 75] width 21 height 8
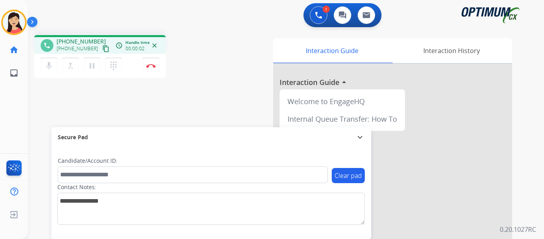
drag, startPoint x: 94, startPoint y: 46, endPoint x: 194, endPoint y: 104, distance: 115.0
click at [102, 46] on mat-icon "content_copy" at bounding box center [105, 48] width 7 height 7
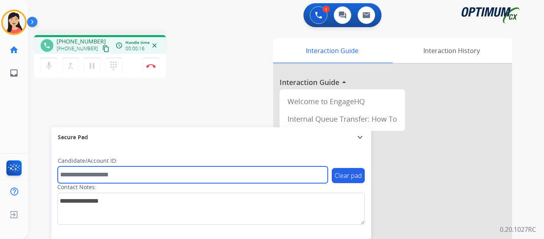
click at [237, 179] on input "text" at bounding box center [193, 174] width 270 height 17
paste input "*******"
type input "*******"
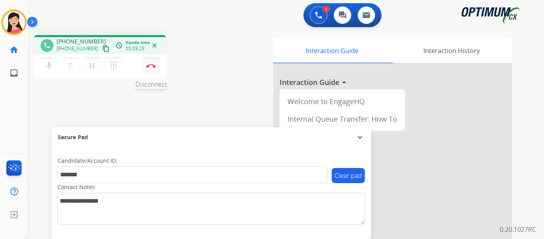
click at [150, 68] on button "Disconnect" at bounding box center [151, 65] width 17 height 17
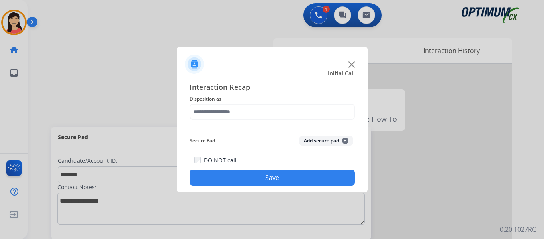
click at [323, 143] on button "Add secure pad +" at bounding box center [326, 141] width 54 height 10
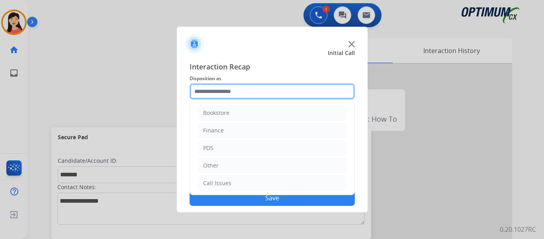
click at [235, 88] on input "text" at bounding box center [272, 91] width 165 height 16
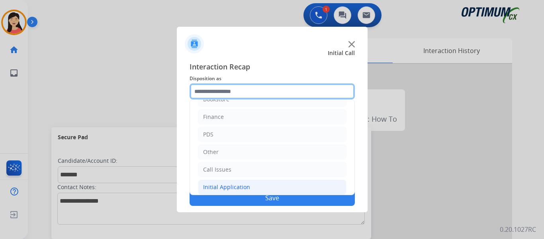
scroll to position [54, 0]
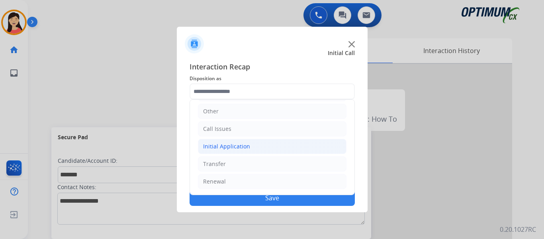
click at [243, 149] on div "Initial Application" at bounding box center [226, 146] width 47 height 8
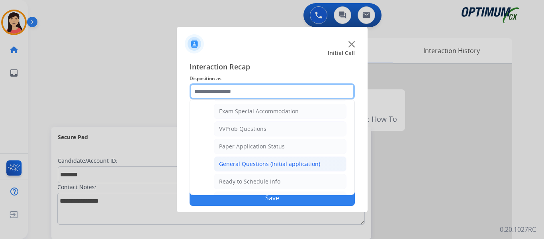
scroll to position [453, 0]
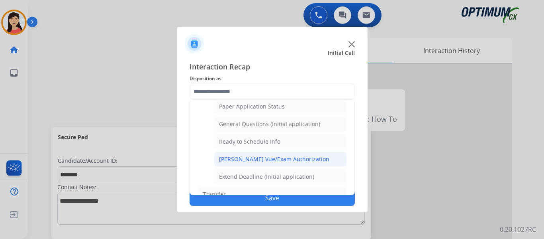
click at [295, 159] on div "Pearson Vue/Exam Authorization" at bounding box center [274, 159] width 110 height 8
type input "**********"
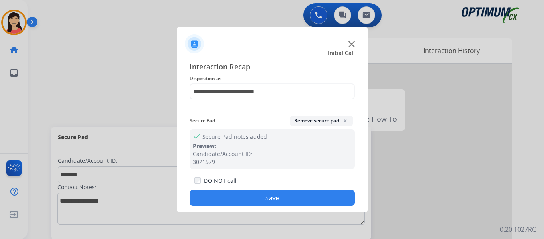
click at [303, 197] on button "Save" at bounding box center [272, 198] width 165 height 16
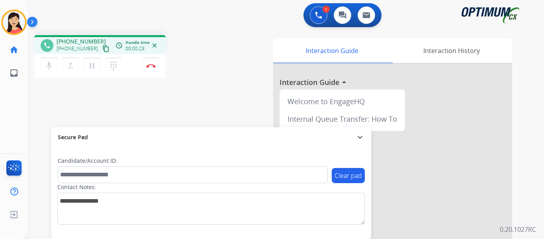
click at [102, 51] on mat-icon "content_copy" at bounding box center [105, 48] width 7 height 7
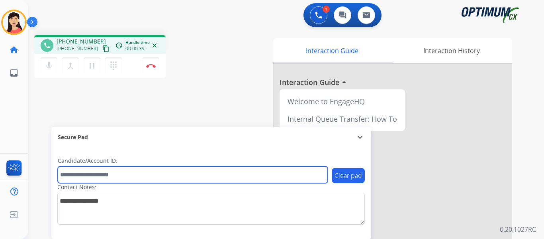
click at [198, 181] on input "text" at bounding box center [193, 174] width 270 height 17
paste input "*******"
type input "*******"
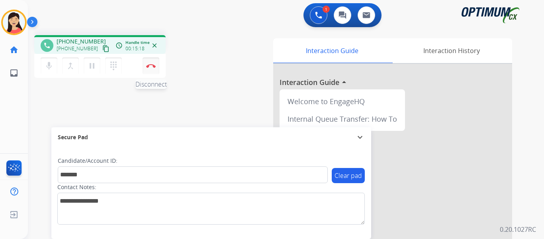
click at [153, 67] on img at bounding box center [151, 66] width 10 height 4
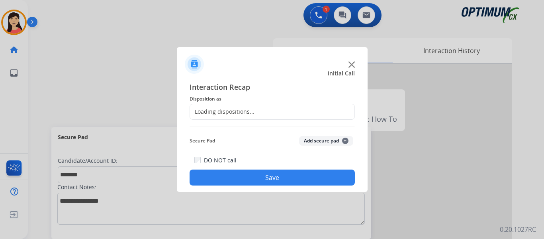
click at [335, 139] on button "Add secure pad +" at bounding box center [326, 141] width 54 height 10
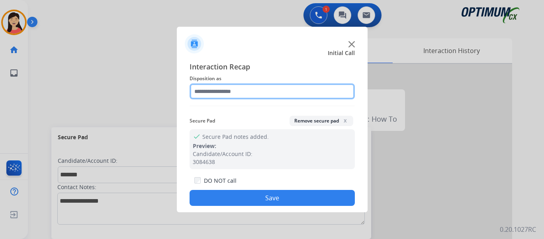
click at [277, 97] on input "text" at bounding box center [272, 91] width 165 height 16
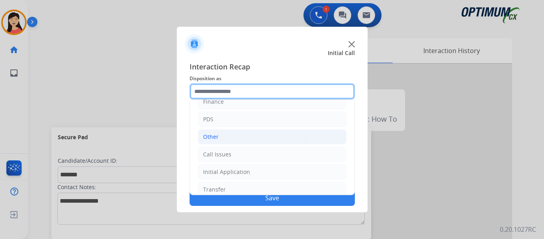
scroll to position [54, 0]
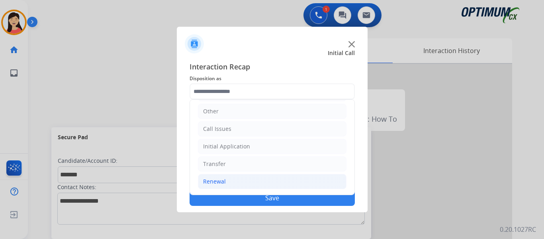
click at [220, 183] on div "Renewal" at bounding box center [214, 181] width 23 height 8
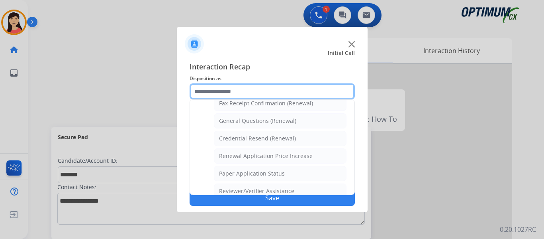
scroll to position [188, 0]
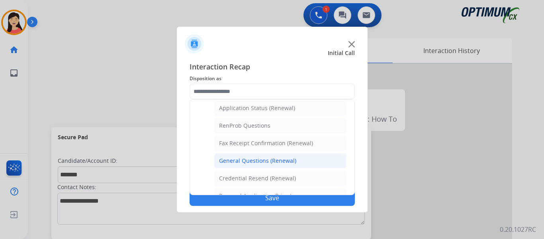
click at [282, 161] on div "General Questions (Renewal)" at bounding box center [257, 161] width 77 height 8
type input "**********"
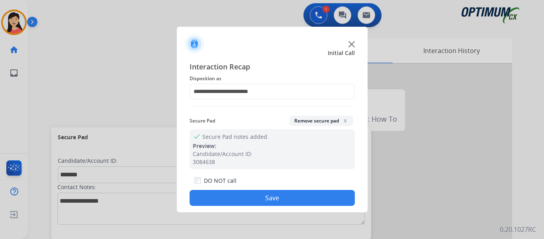
click at [300, 196] on button "Save" at bounding box center [272, 198] width 165 height 16
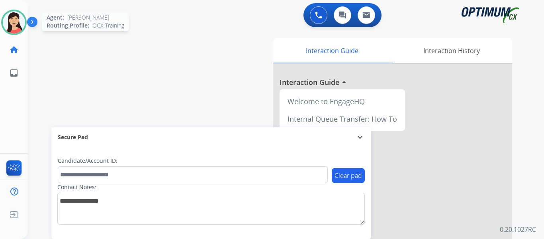
click at [12, 22] on img at bounding box center [14, 22] width 22 height 22
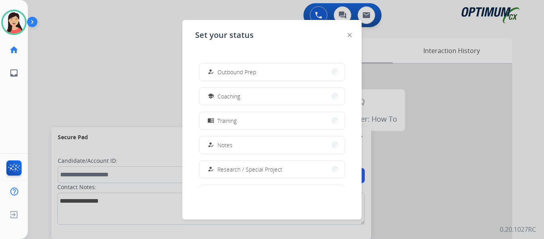
scroll to position [199, 0]
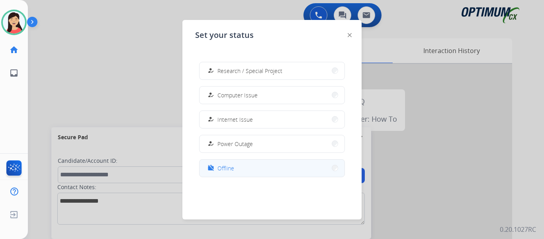
click at [231, 171] on span "Offline" at bounding box center [226, 168] width 17 height 8
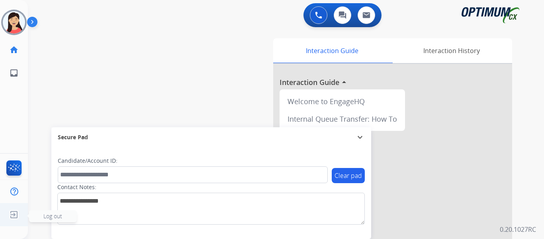
click at [12, 213] on img at bounding box center [14, 214] width 14 height 15
